Goal: Navigation & Orientation: Find specific page/section

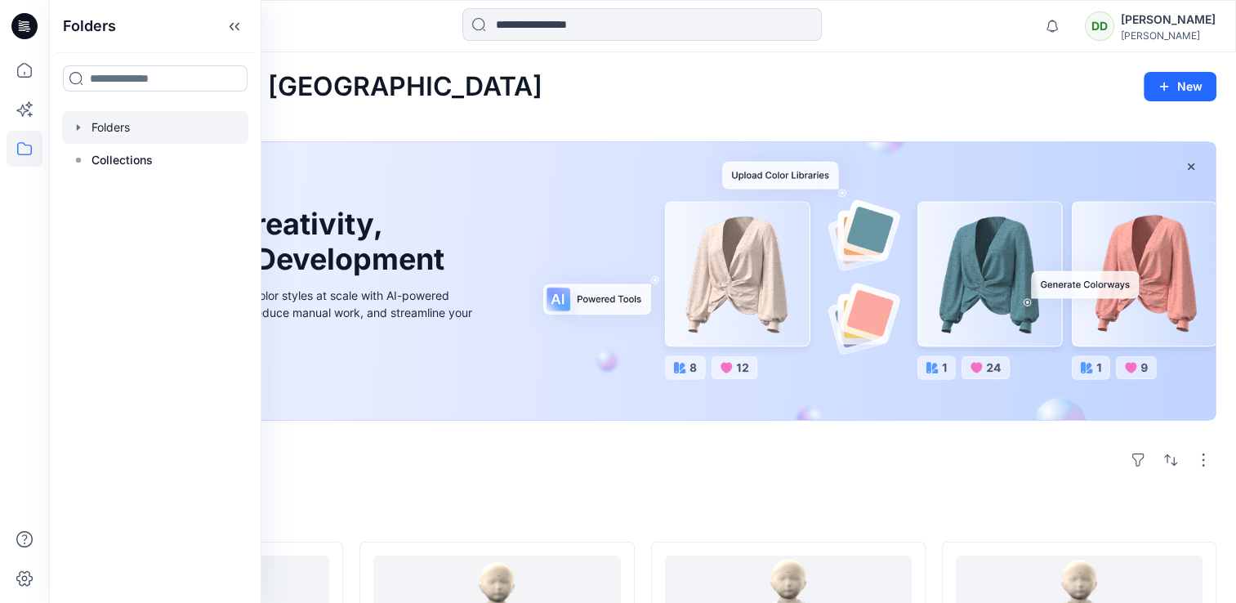
click at [115, 126] on div at bounding box center [155, 127] width 186 height 33
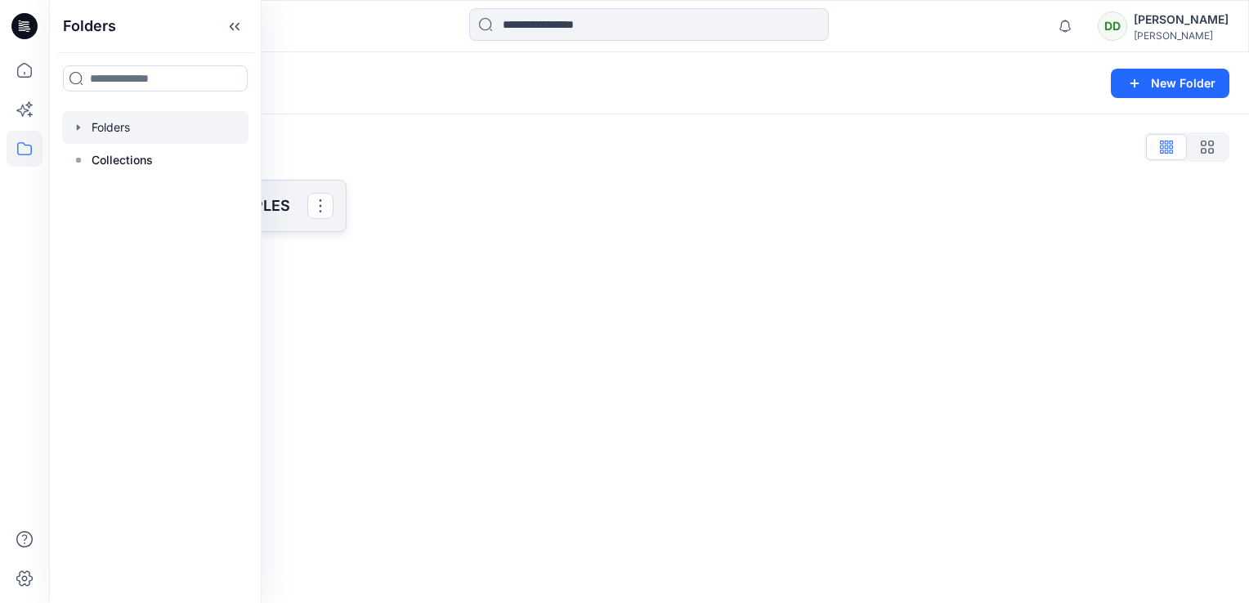
click at [269, 208] on p "SAINSBURY 3D SAMPLES" at bounding box center [206, 205] width 203 height 23
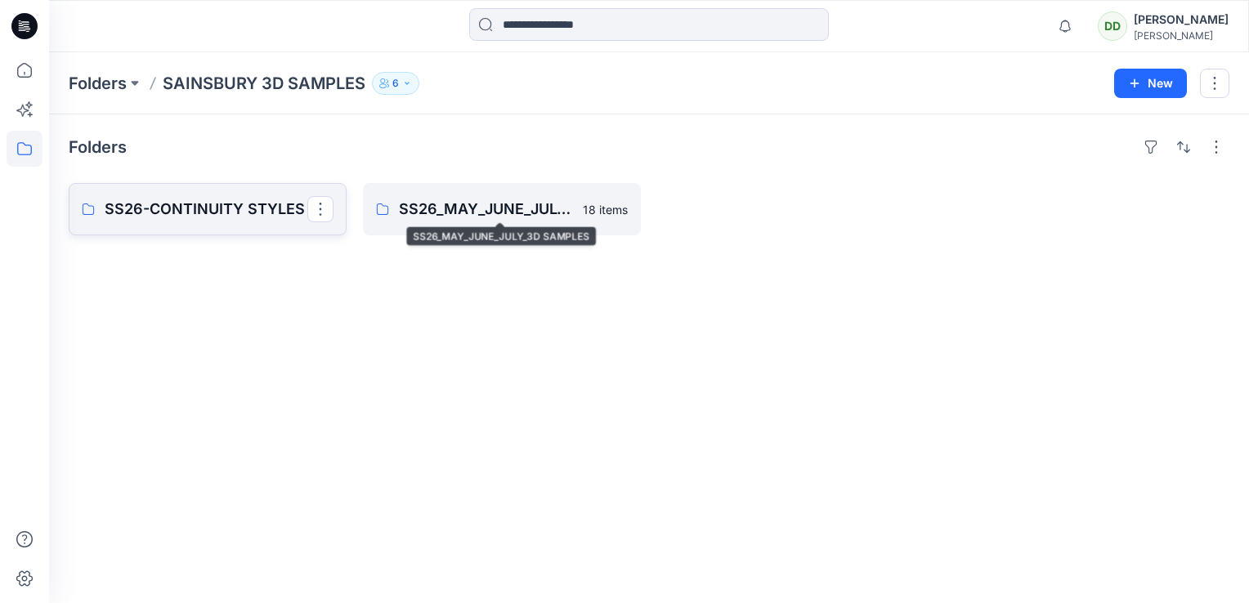
click at [173, 208] on p "SS26-CONTINUITY STYLES" at bounding box center [206, 209] width 203 height 23
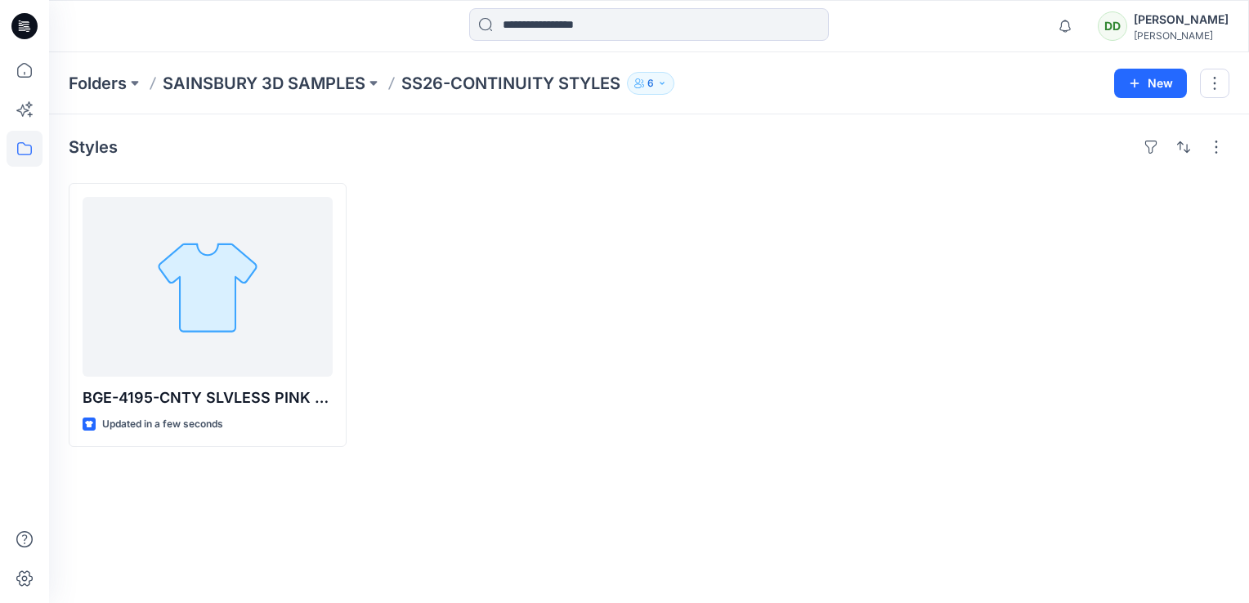
click at [582, 257] on div at bounding box center [502, 315] width 278 height 264
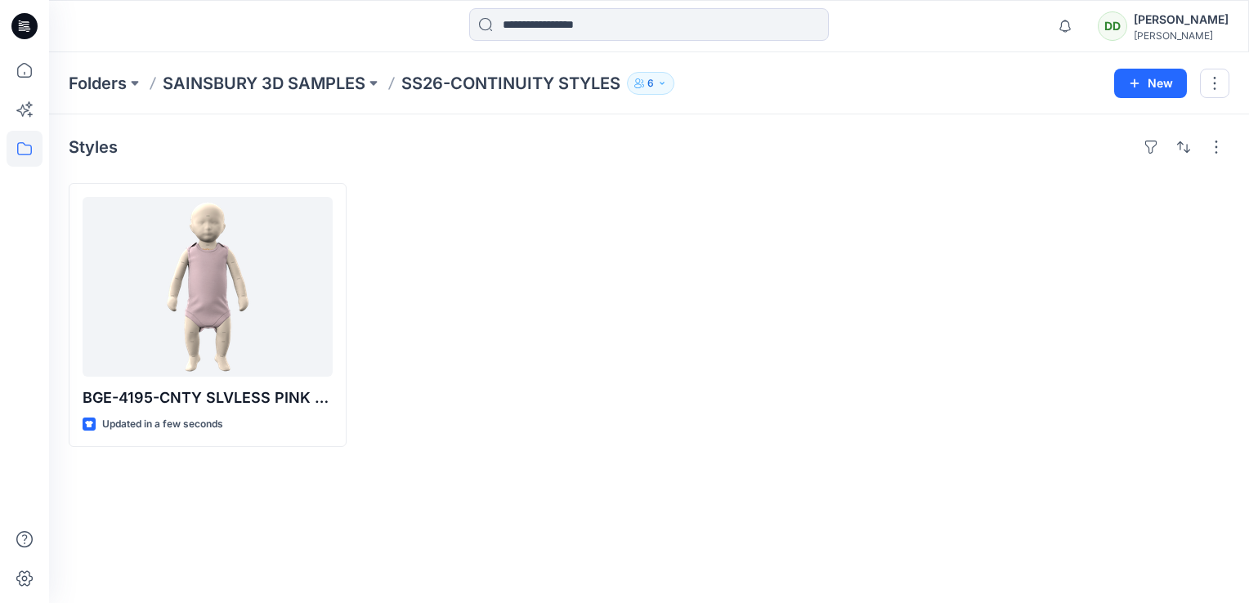
click at [522, 298] on div at bounding box center [502, 315] width 278 height 264
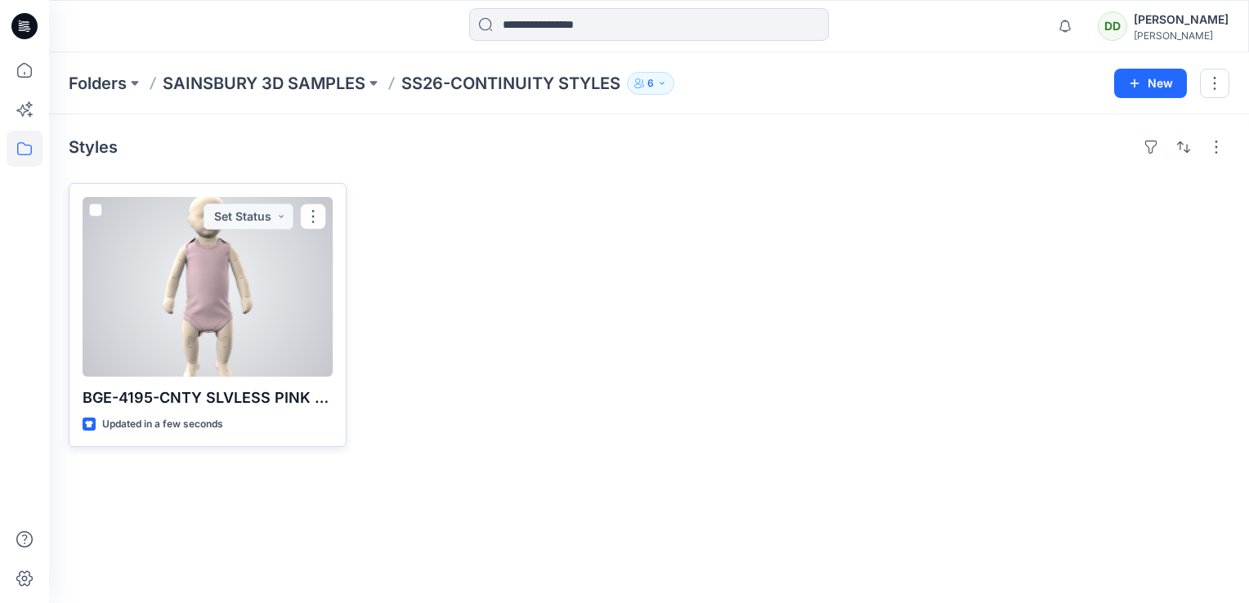
click at [293, 289] on div at bounding box center [208, 287] width 250 height 180
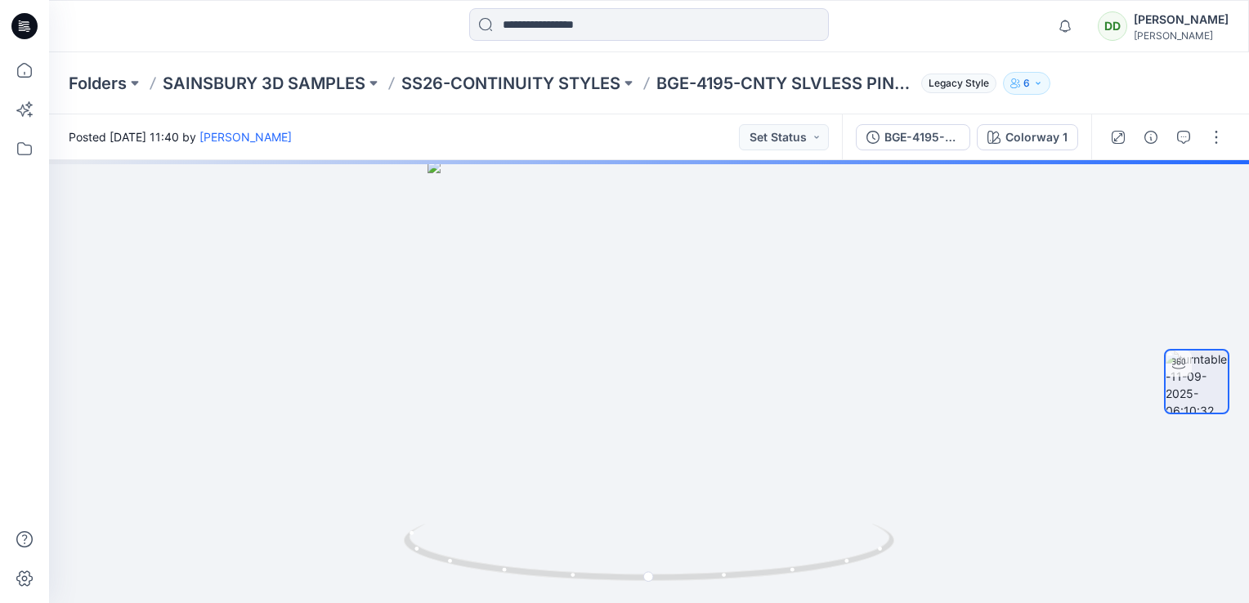
click at [1040, 83] on icon "button" at bounding box center [1038, 83] width 10 height 10
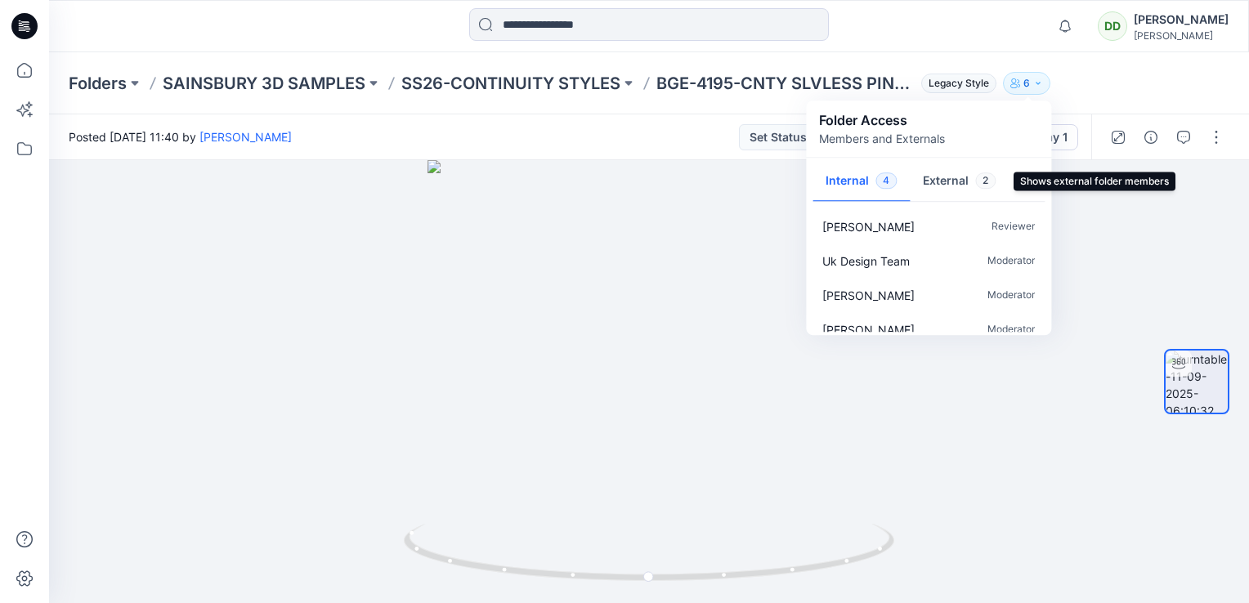
click at [951, 183] on button "External 2" at bounding box center [958, 182] width 99 height 42
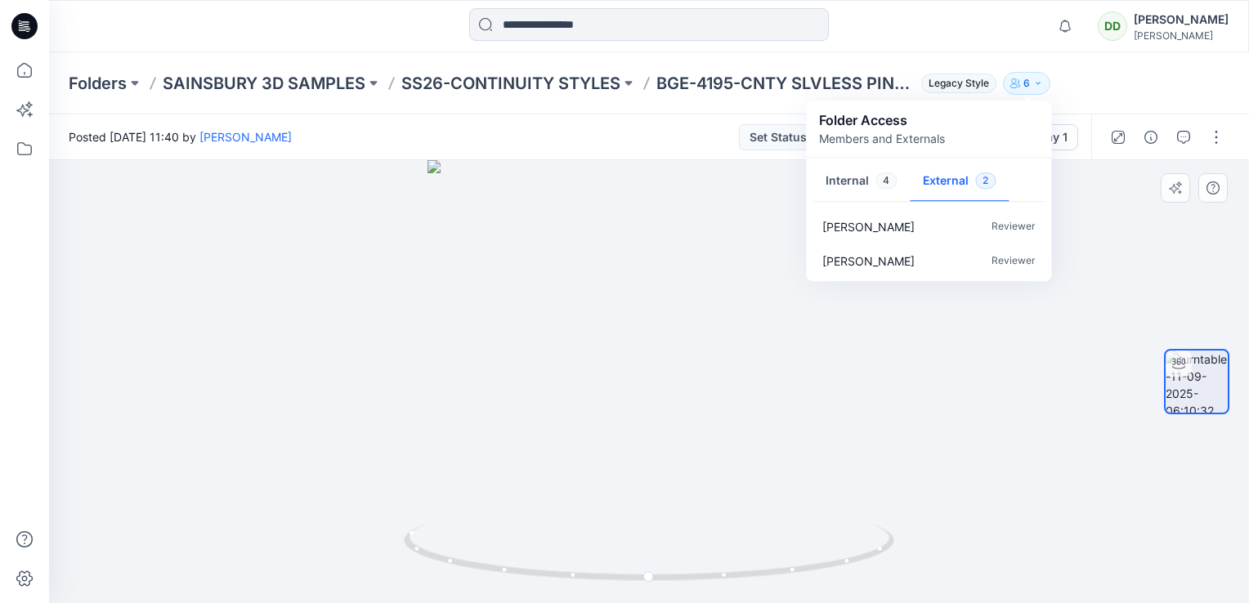
click at [1166, 226] on div at bounding box center [648, 381] width 1199 height 443
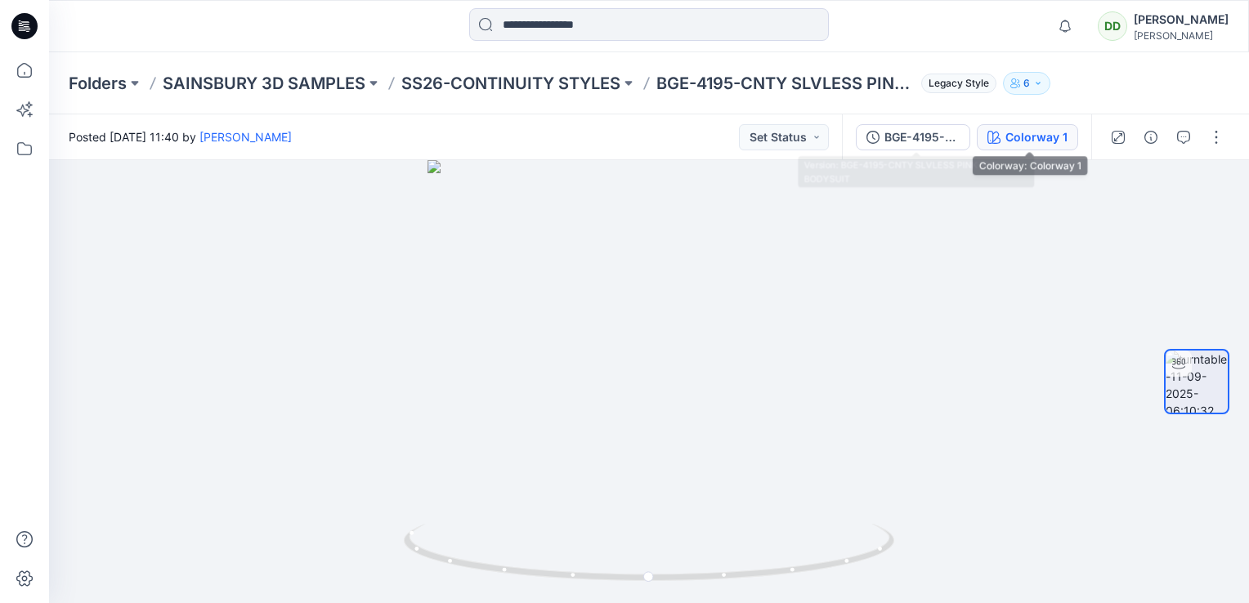
click at [1023, 132] on div "Colorway 1" at bounding box center [1036, 137] width 62 height 18
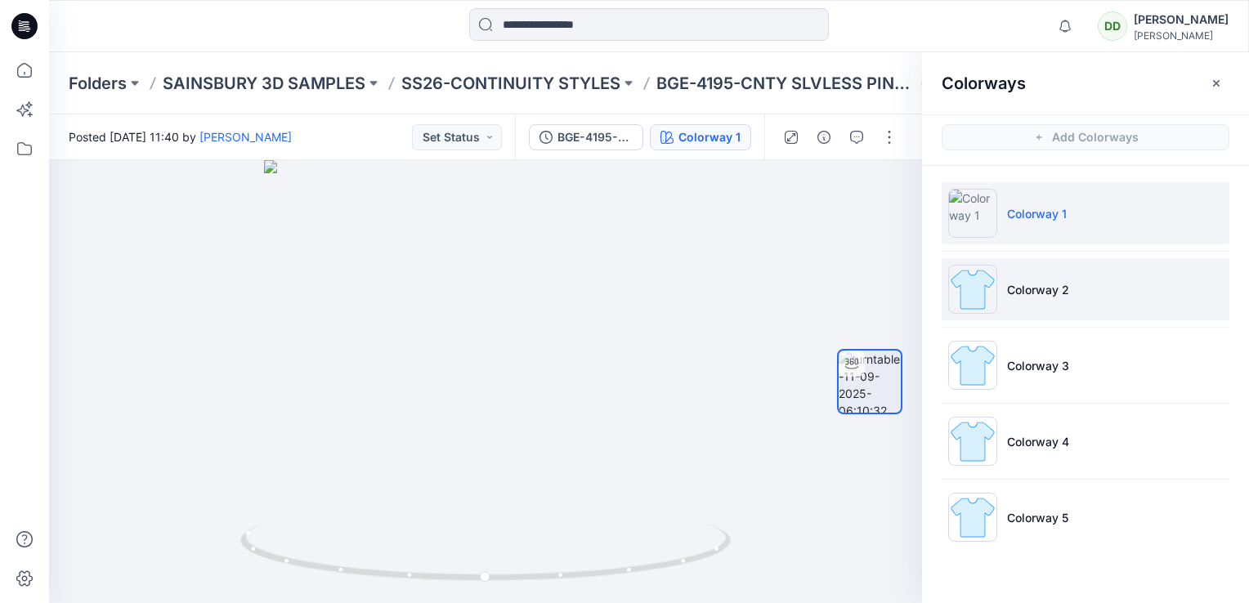
click at [1021, 292] on p "Colorway 2" at bounding box center [1038, 289] width 62 height 17
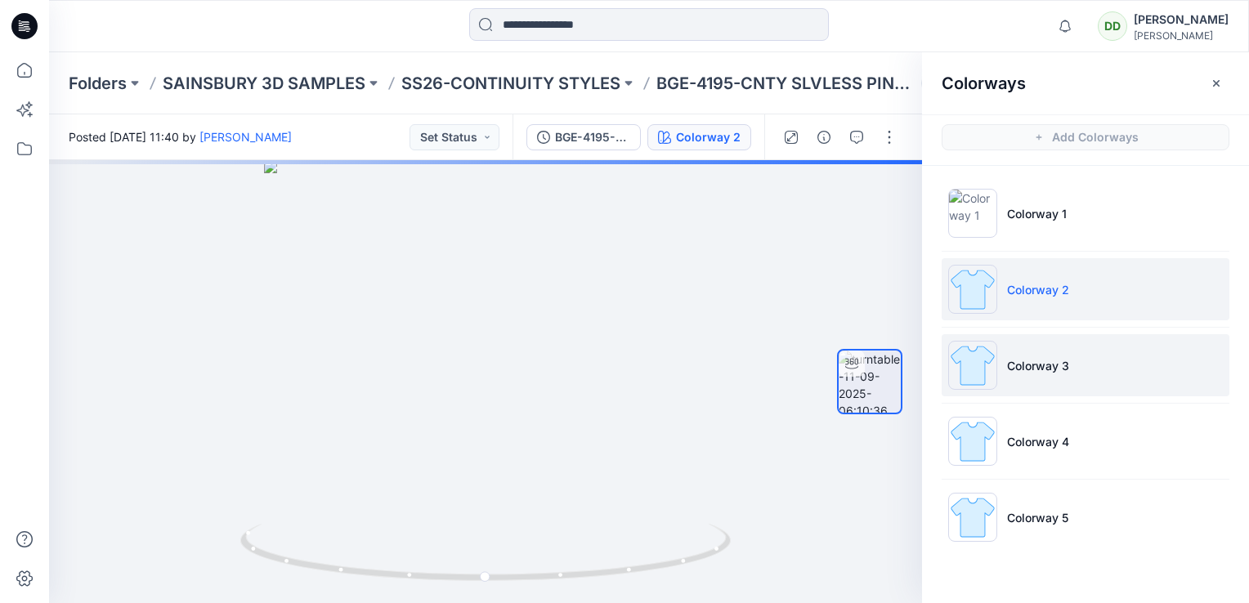
click at [965, 367] on img at bounding box center [972, 365] width 49 height 49
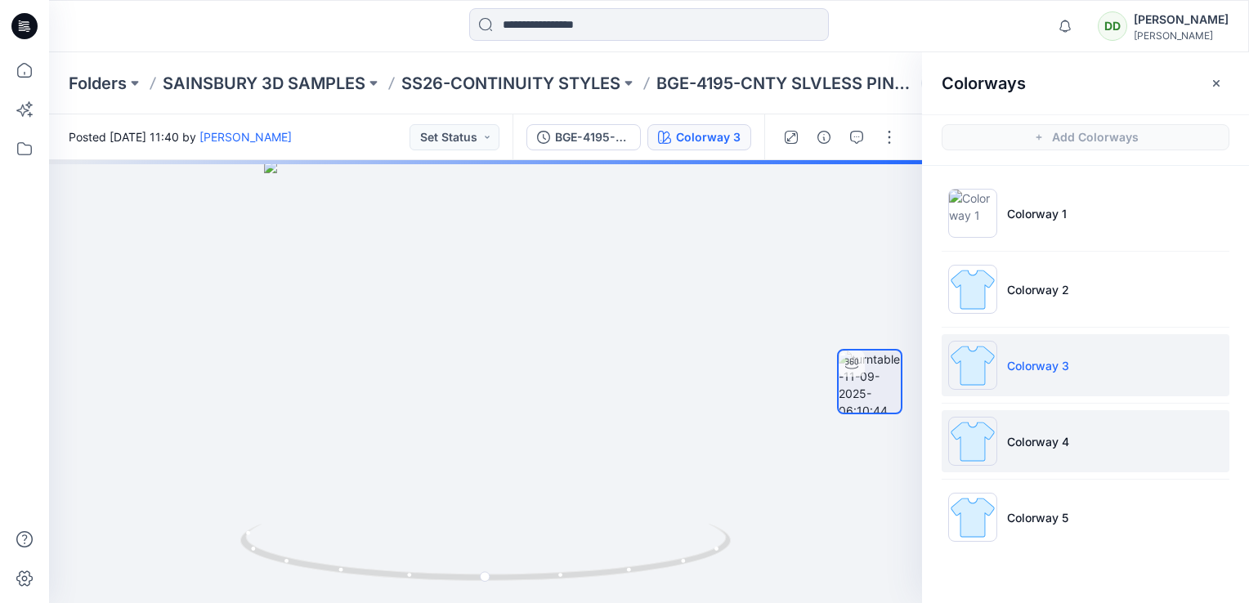
click at [963, 434] on img at bounding box center [972, 441] width 49 height 49
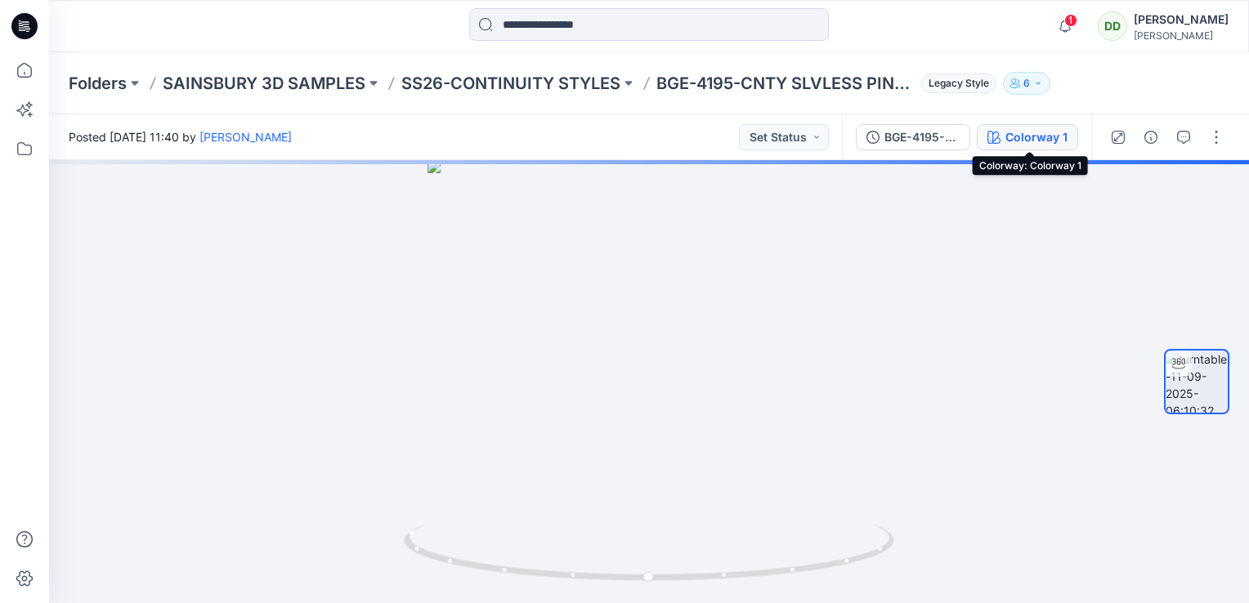
click at [1016, 145] on div "Colorway 1" at bounding box center [1036, 137] width 62 height 18
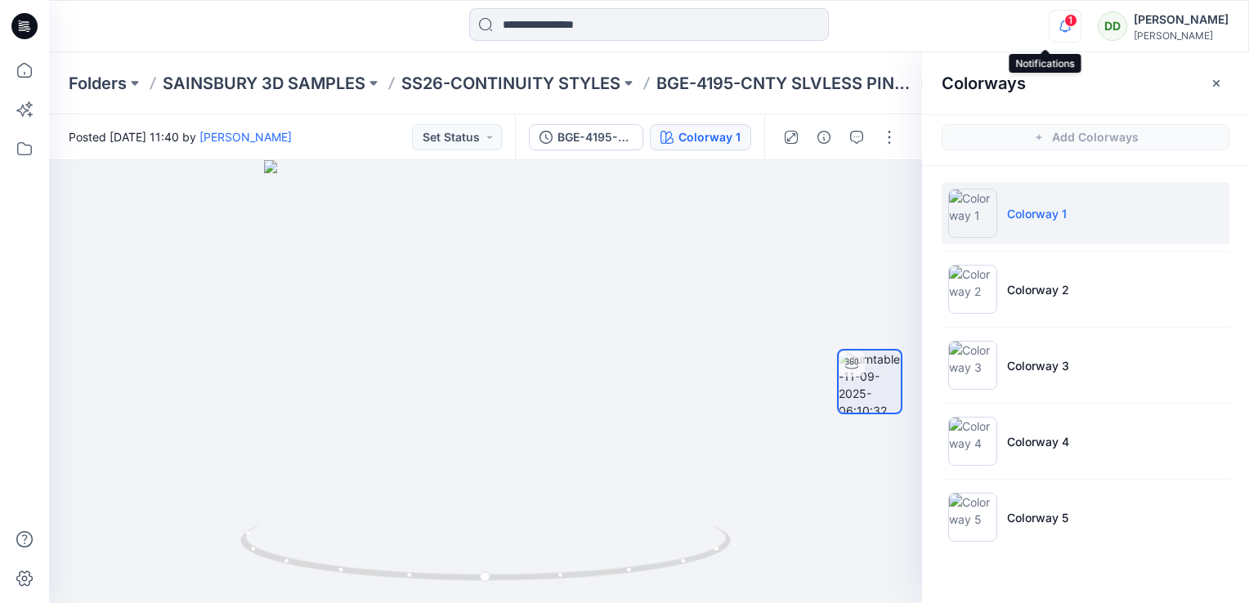
click at [1049, 20] on icon "button" at bounding box center [1064, 26] width 31 height 33
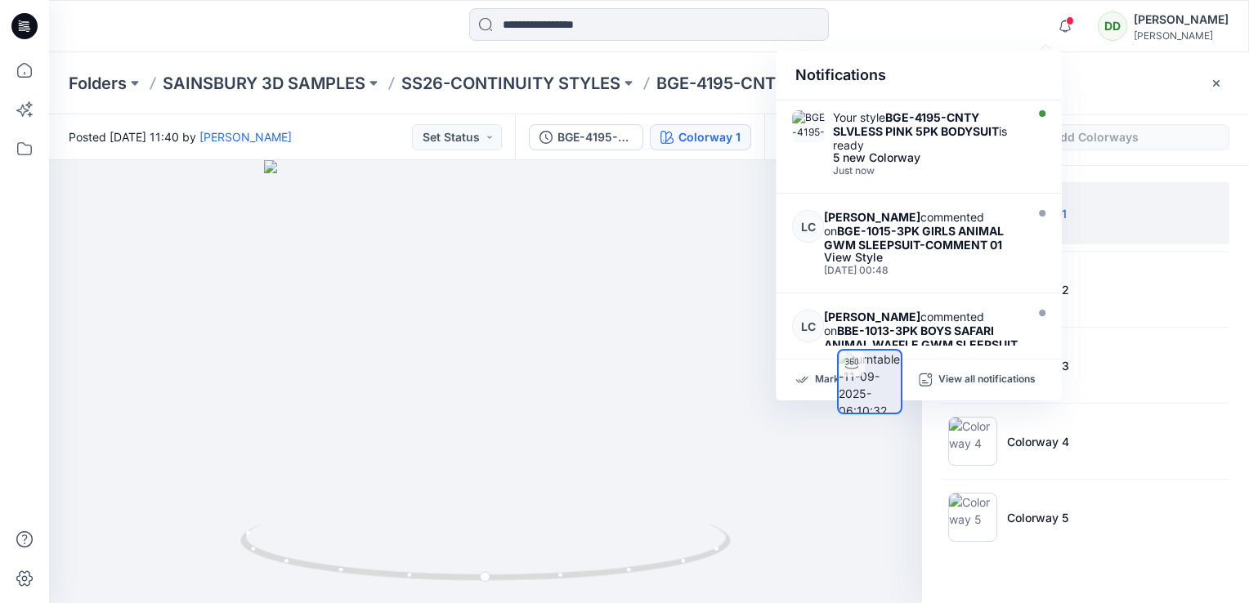
click at [918, 57] on div "Notifications" at bounding box center [918, 76] width 286 height 50
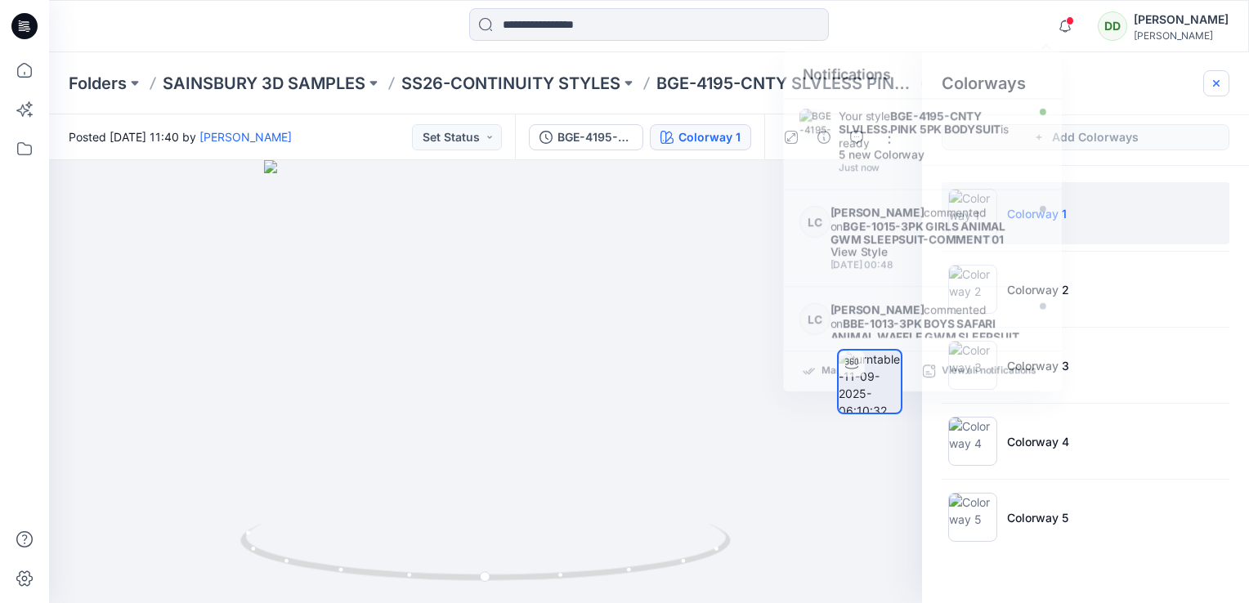
click at [1229, 78] on div "Colorways" at bounding box center [1085, 82] width 327 height 61
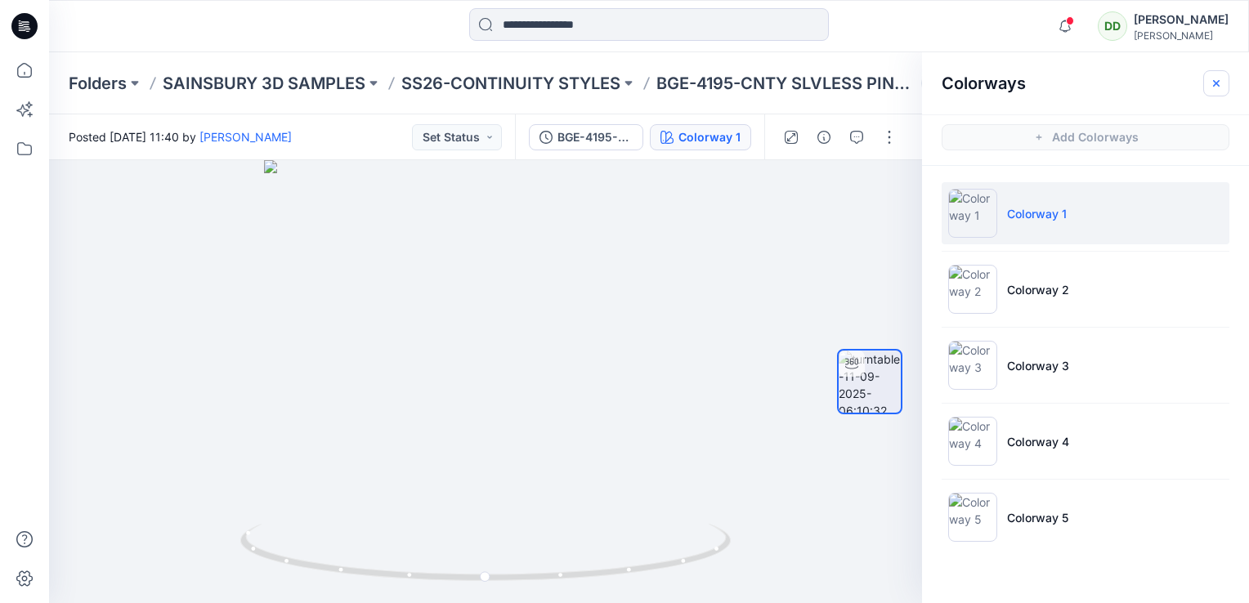
click at [1222, 83] on button "button" at bounding box center [1216, 83] width 26 height 26
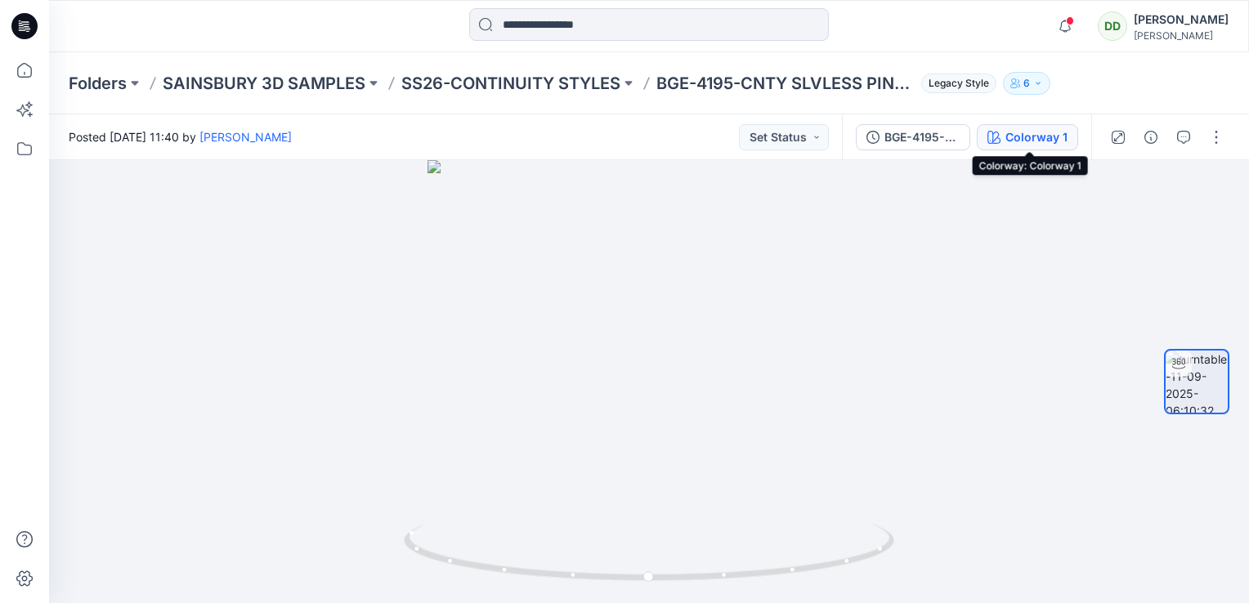
click at [1028, 140] on div "Colorway 1" at bounding box center [1036, 137] width 62 height 18
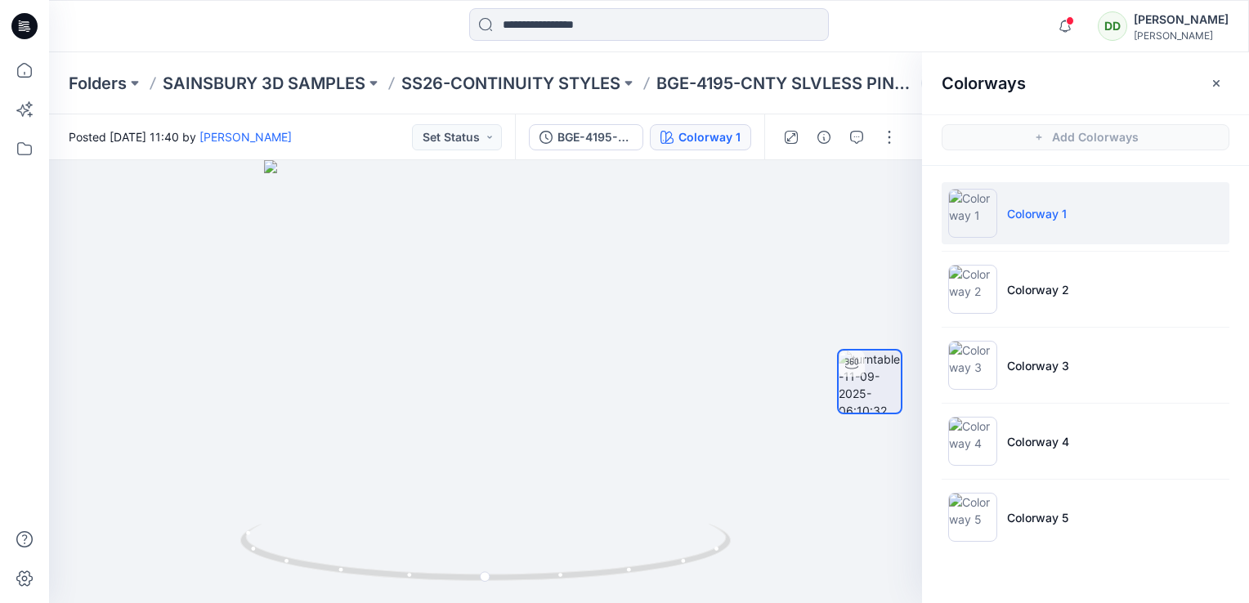
click at [901, 34] on div at bounding box center [649, 26] width 600 height 36
click at [1216, 83] on icon "button" at bounding box center [1216, 82] width 7 height 7
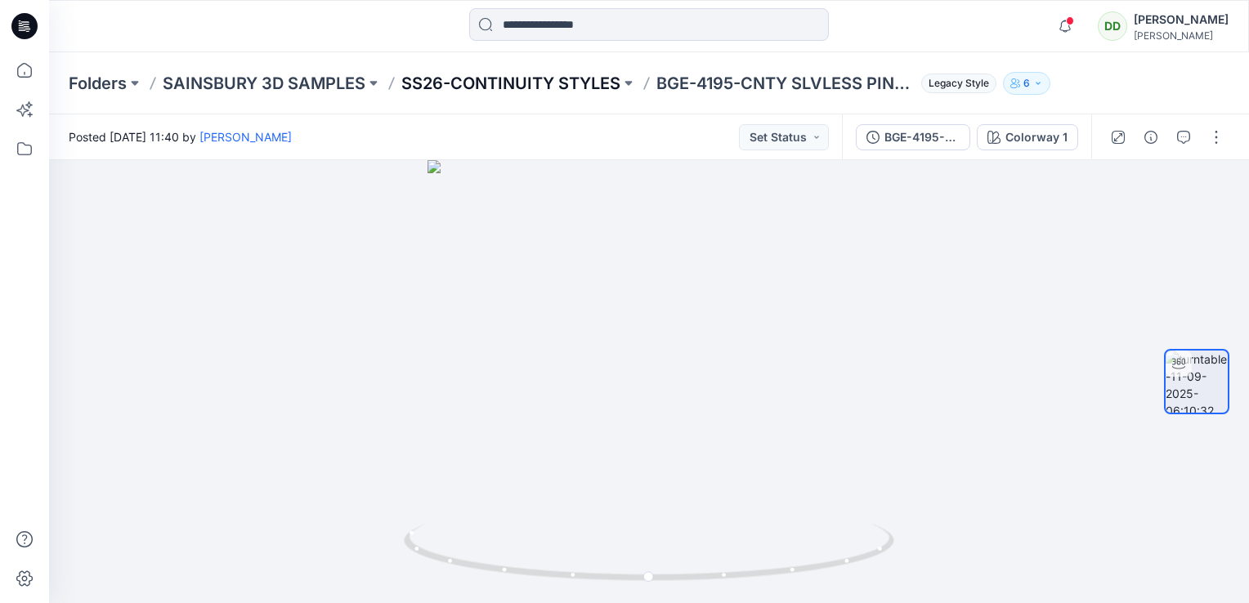
click at [525, 90] on p "SS26-CONTINUITY STYLES" at bounding box center [510, 83] width 219 height 23
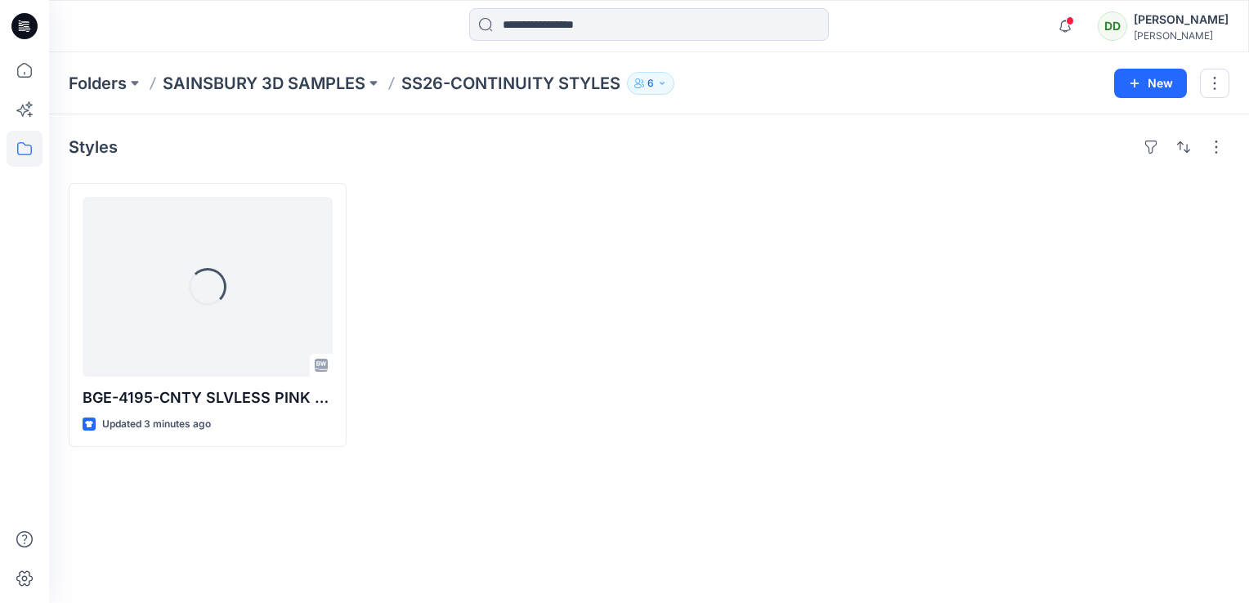
click at [492, 319] on div at bounding box center [502, 315] width 278 height 264
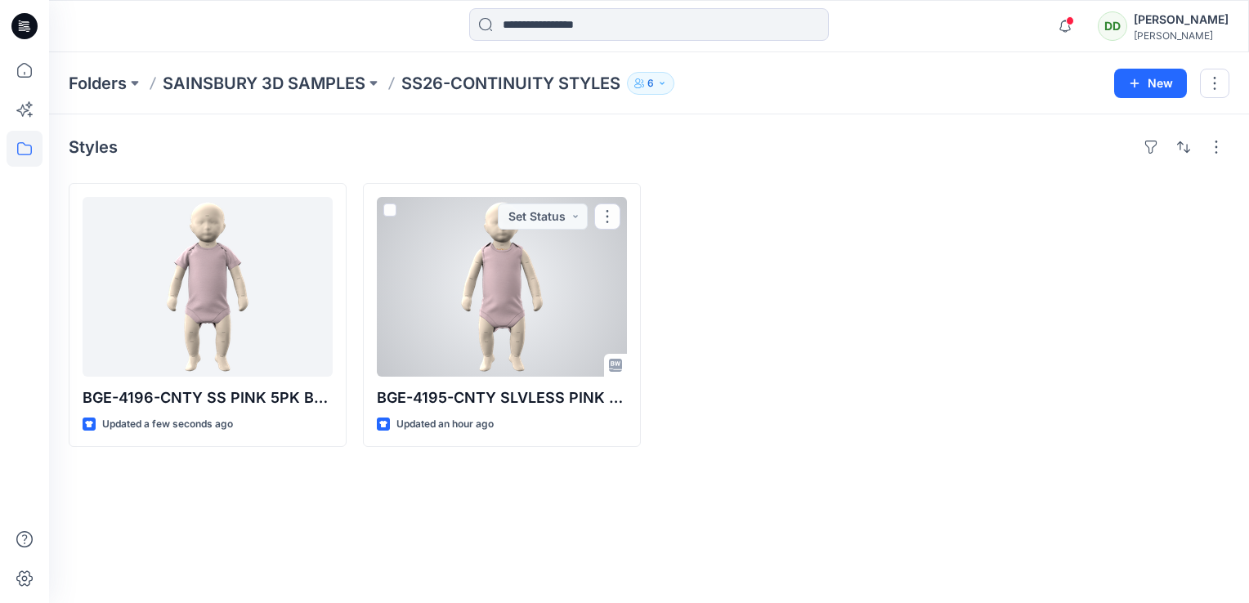
click at [516, 288] on div at bounding box center [502, 287] width 250 height 180
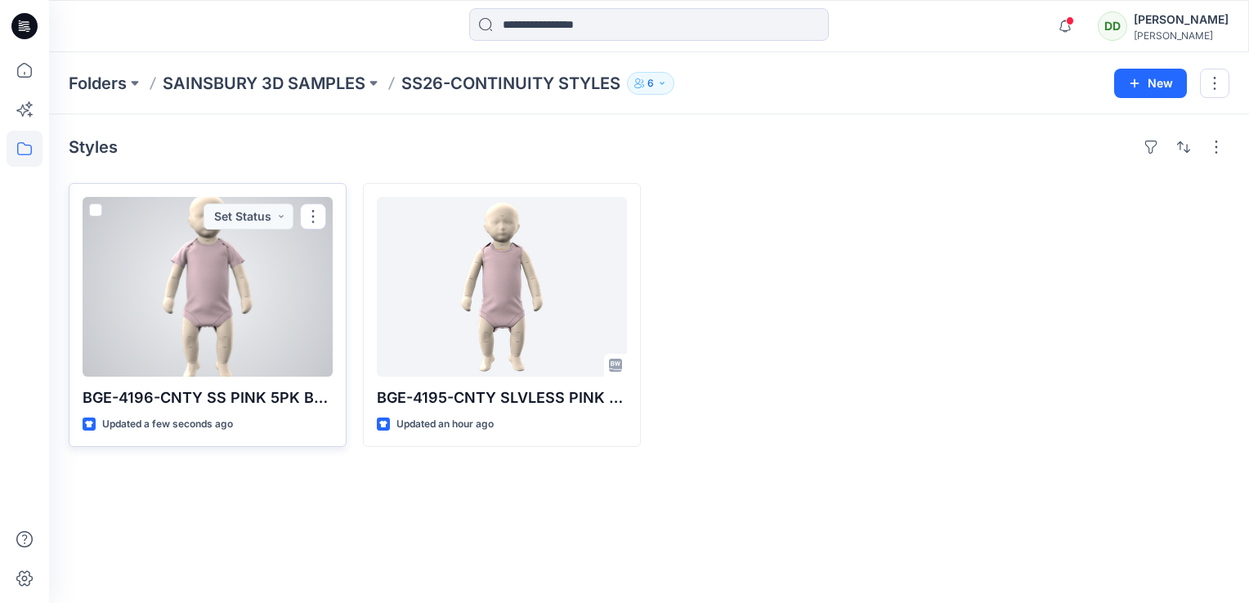
click at [243, 270] on div at bounding box center [208, 287] width 250 height 180
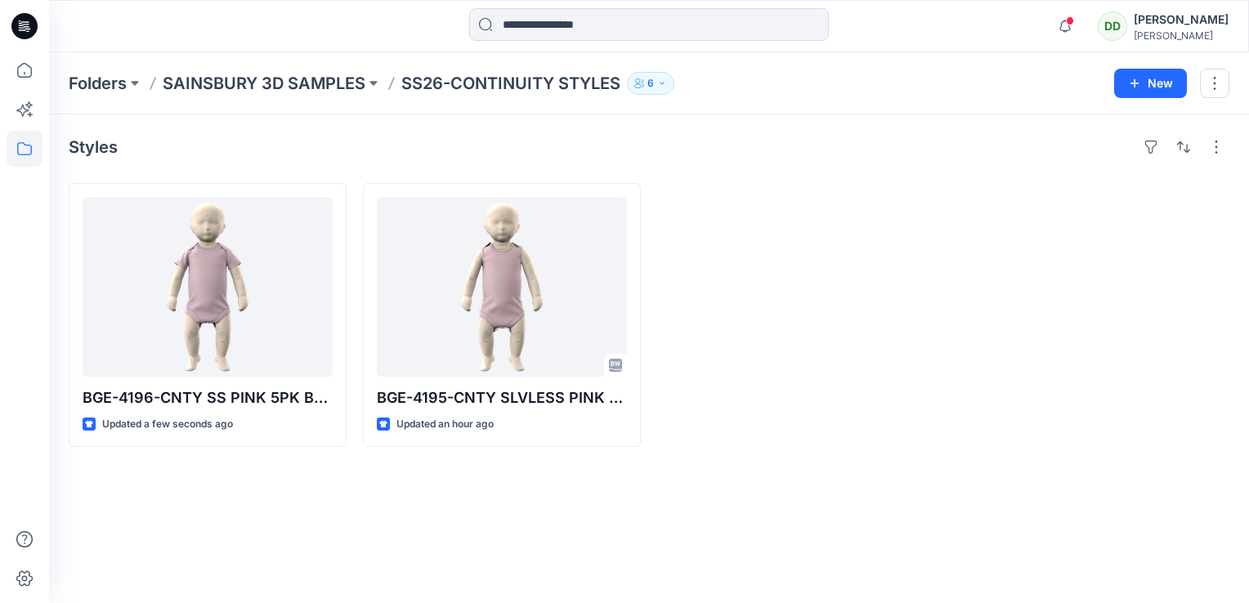
click at [756, 171] on div "Styles BGE-4196-CNTY SS PINK 5PK BODYSUIT Updated a few seconds ago BGE-4195-CN…" at bounding box center [648, 358] width 1199 height 489
click at [850, 248] on div at bounding box center [796, 315] width 278 height 264
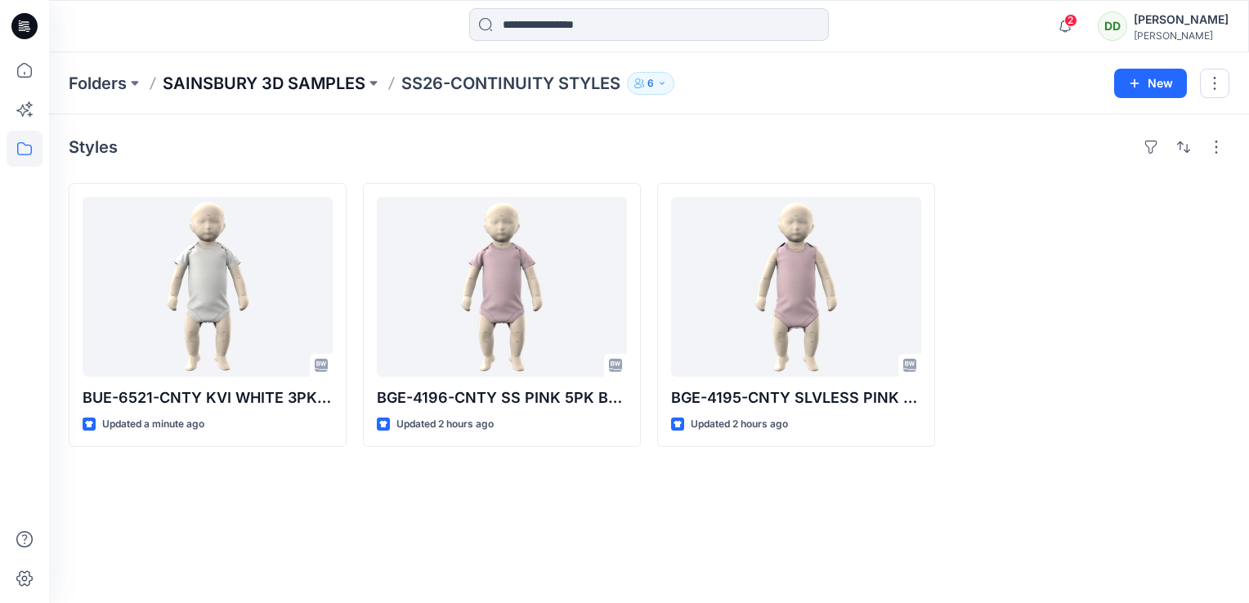
click at [292, 81] on p "SAINSBURY 3D SAMPLES" at bounding box center [264, 83] width 203 height 23
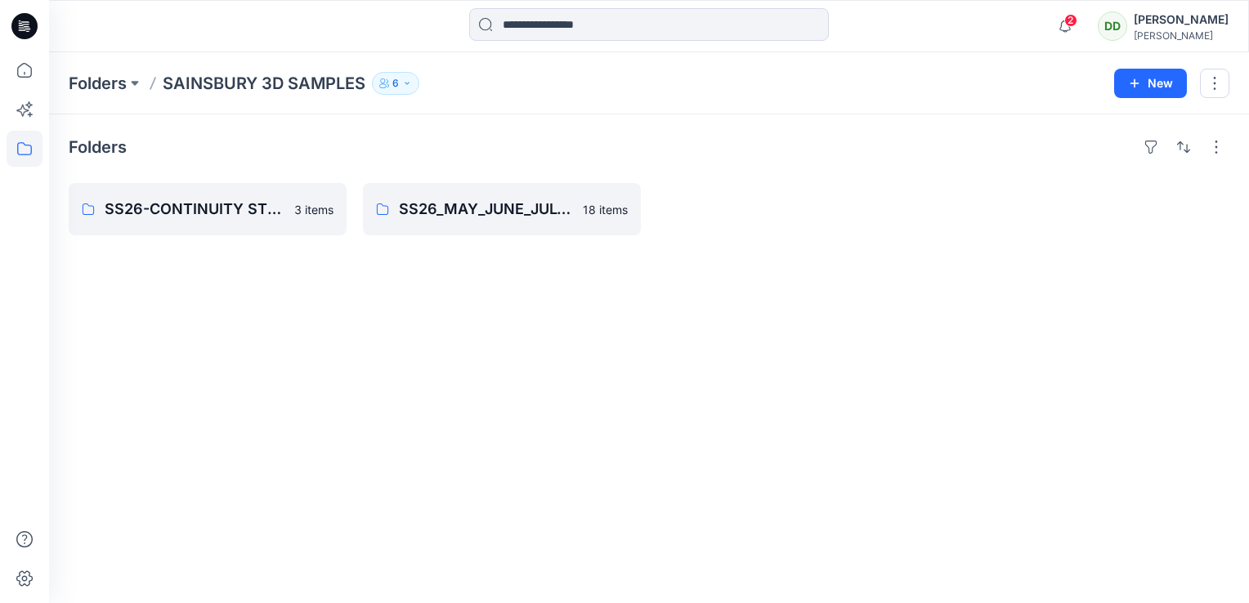
click at [212, 326] on div "Folders SS26-CONTINUITY STYLES 3 items SS26_MAY_JUNE_JULY_3D SAMPLES 18 items" at bounding box center [648, 358] width 1199 height 489
click at [426, 224] on link "SS26_MAY_JUNE_JULY_3D SAMPLES" at bounding box center [502, 209] width 278 height 52
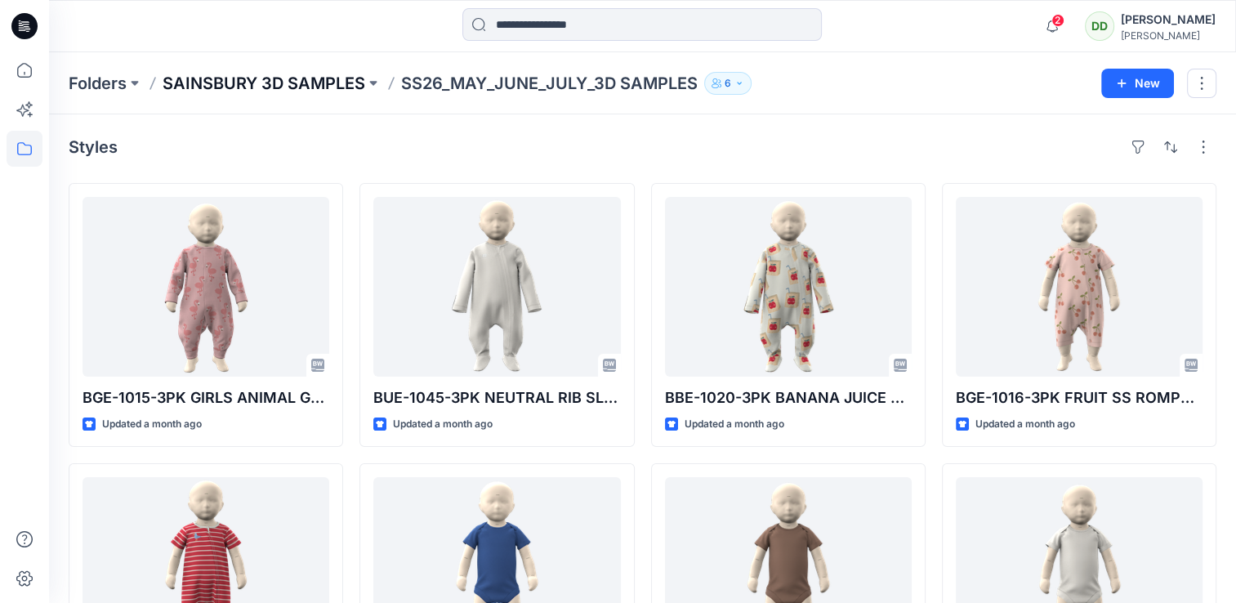
click at [307, 82] on p "SAINSBURY 3D SAMPLES" at bounding box center [264, 83] width 203 height 23
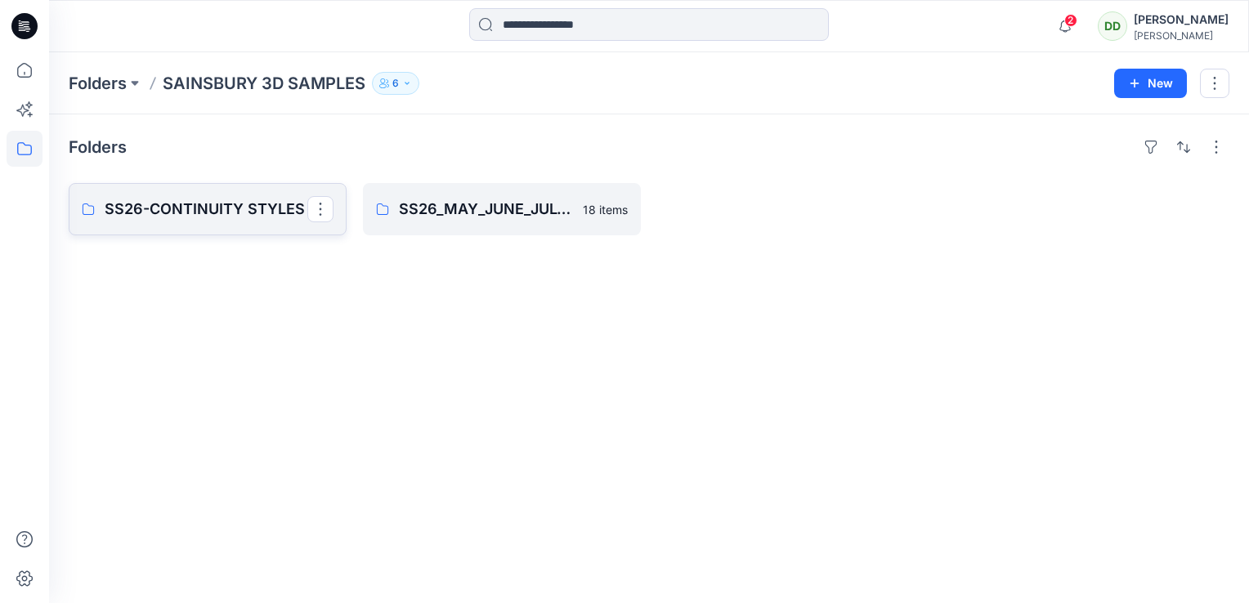
click at [224, 199] on p "SS26-CONTINUITY STYLES" at bounding box center [206, 209] width 203 height 23
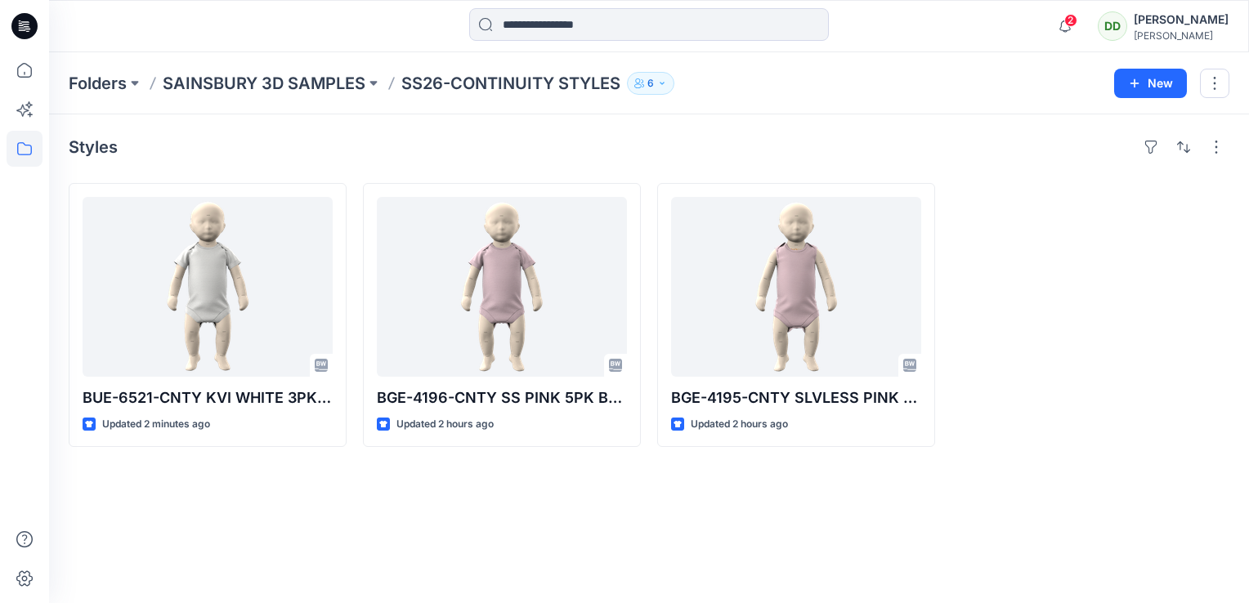
click at [440, 488] on div "Styles BUE-6521-CNTY KVI WHITE 3PK SS BODYSUITS Updated 2 minutes ago BGE-4196-…" at bounding box center [648, 358] width 1199 height 489
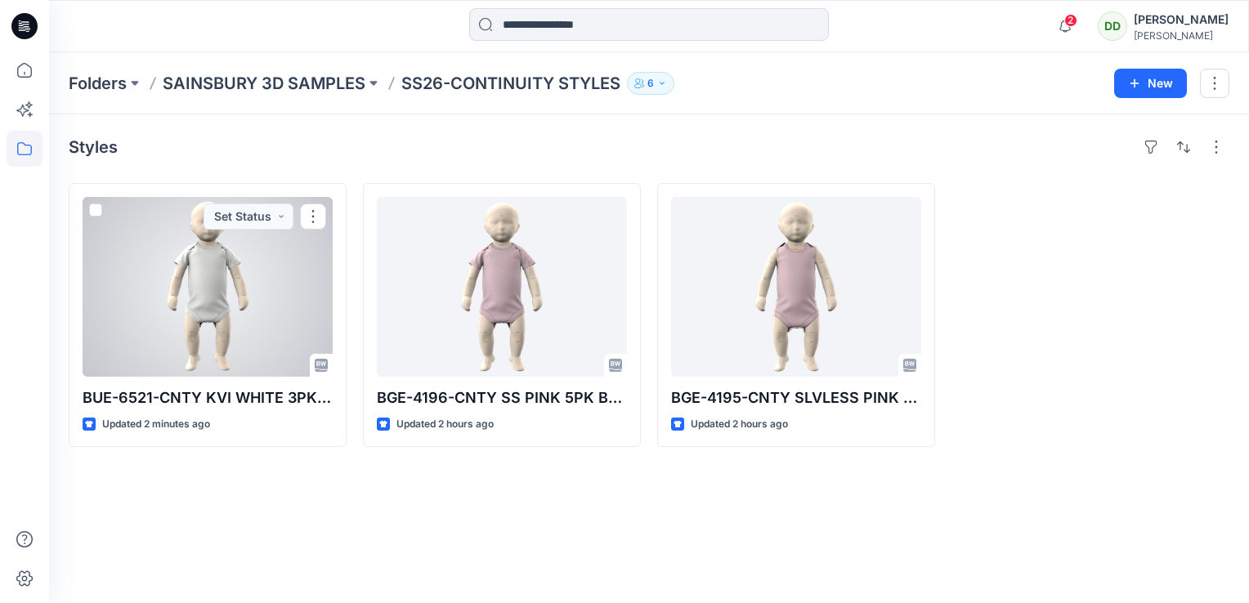
click at [235, 249] on div at bounding box center [208, 287] width 250 height 180
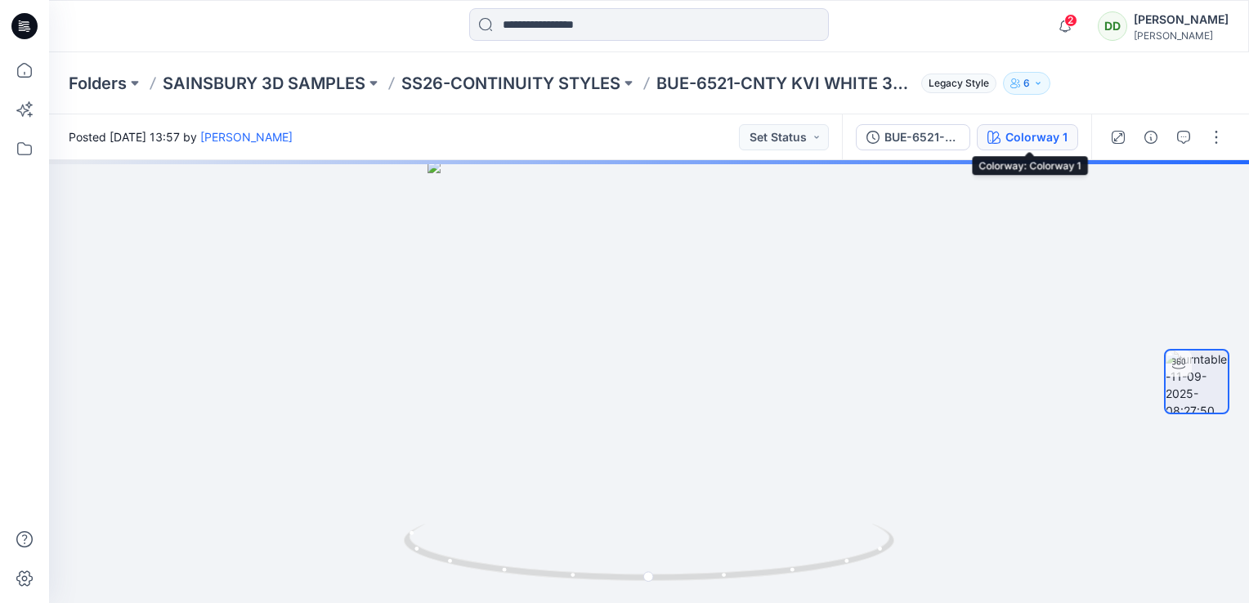
click at [1025, 134] on div "Colorway 1" at bounding box center [1036, 137] width 62 height 18
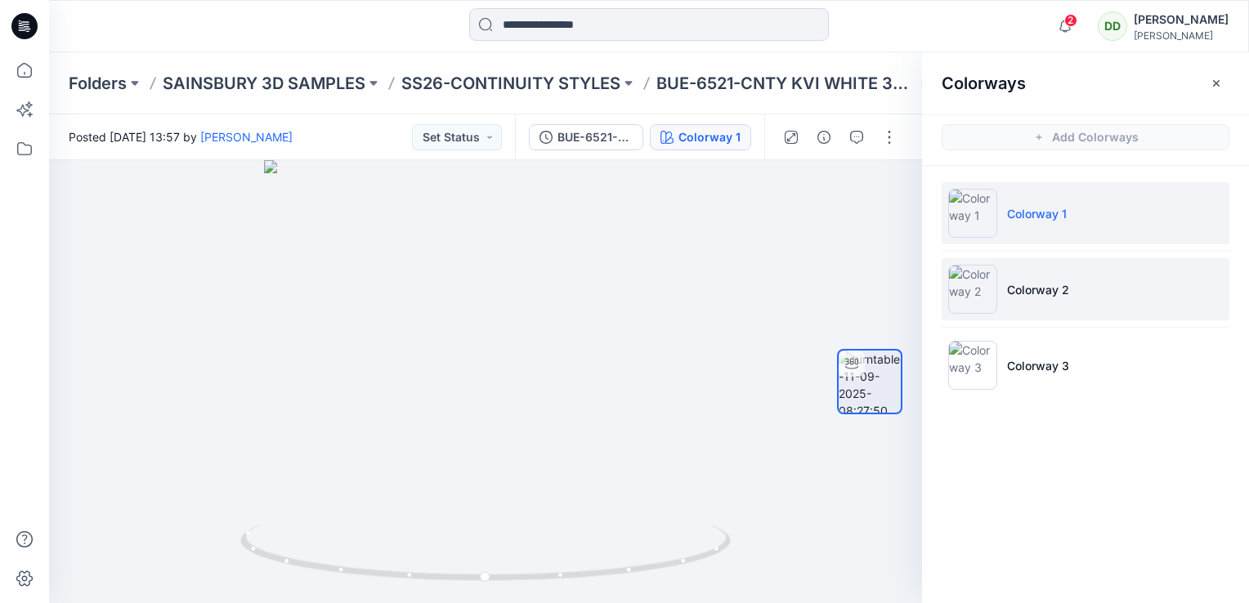
click at [994, 314] on li "Colorway 2" at bounding box center [1085, 289] width 288 height 62
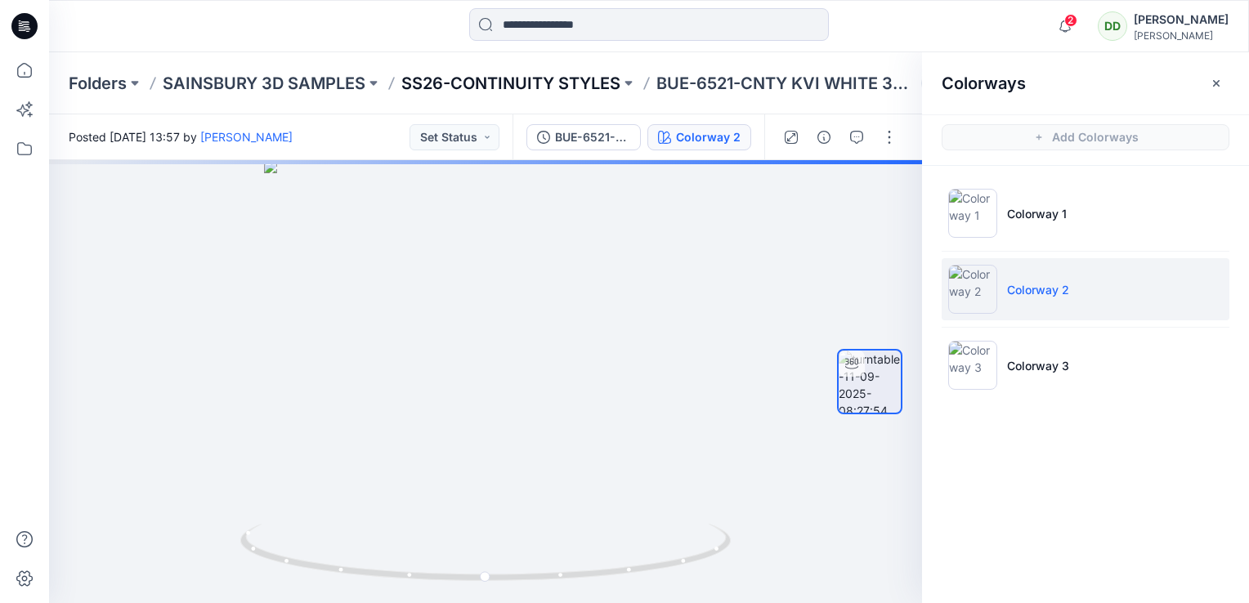
click at [498, 90] on p "SS26-CONTINUITY STYLES" at bounding box center [510, 83] width 219 height 23
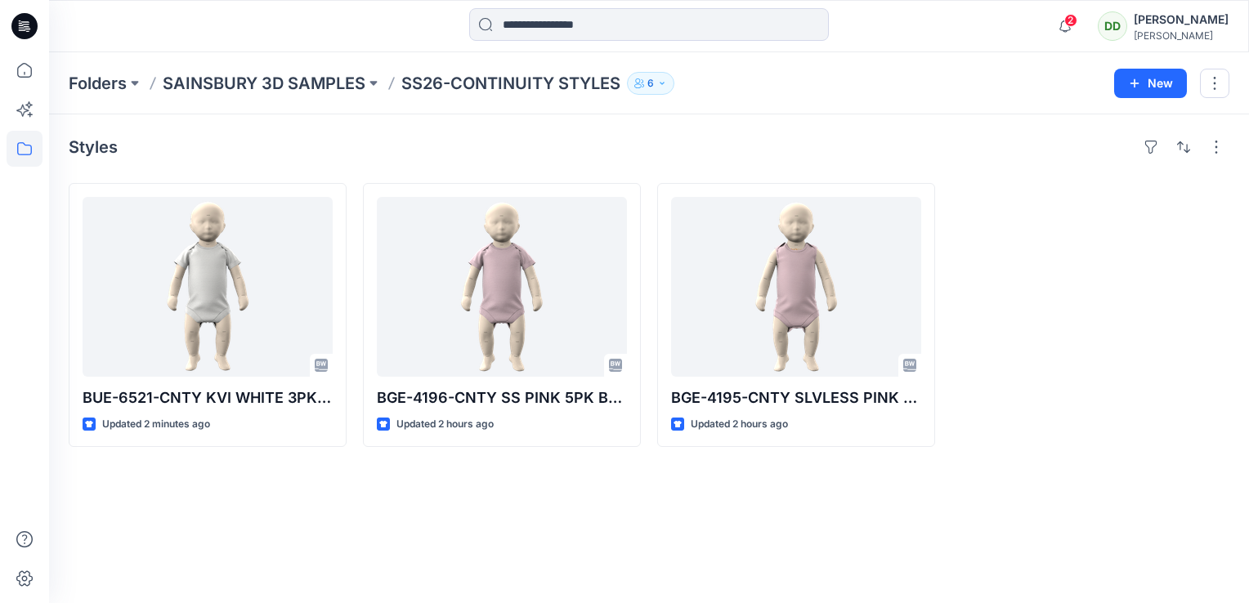
click at [226, 544] on div "Styles BUE-6521-CNTY KVI WHITE 3PK SS BODYSUITS Updated 2 minutes ago BGE-4196-…" at bounding box center [648, 358] width 1199 height 489
